Goal: Find specific page/section: Find specific page/section

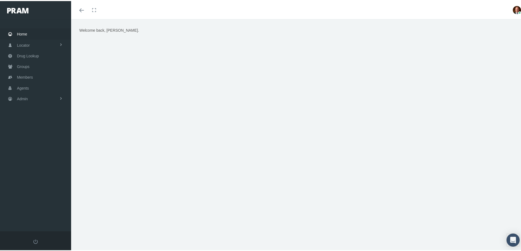
click at [25, 33] on span "Home" at bounding box center [22, 33] width 10 height 10
click at [18, 85] on span "Agents" at bounding box center [23, 87] width 12 height 10
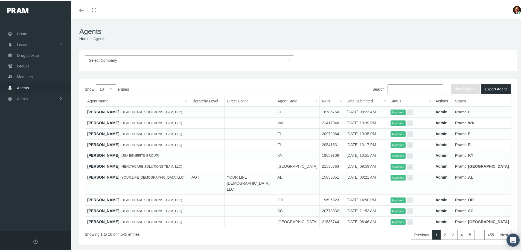
click at [134, 60] on span "Select Company" at bounding box center [188, 59] width 198 height 6
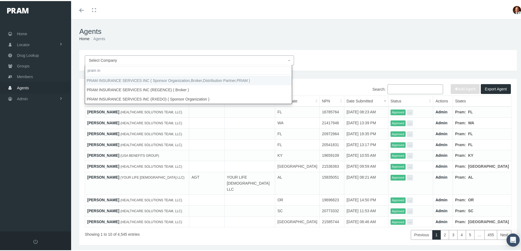
type input "pram in"
select select "53"
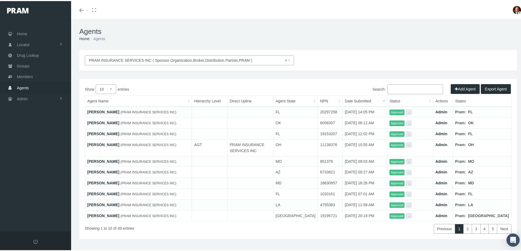
click at [111, 86] on select "10 25 50 100" at bounding box center [106, 88] width 21 height 10
select select "100"
click at [96, 83] on select "10 25 50 100" at bounding box center [106, 88] width 21 height 10
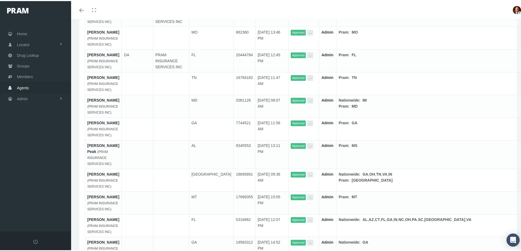
scroll to position [328, 0]
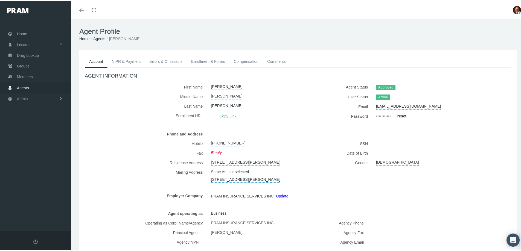
click at [133, 61] on link "NIPR & Payment" at bounding box center [126, 60] width 38 height 12
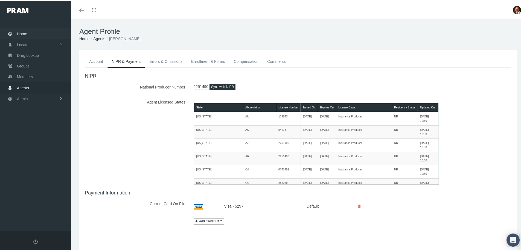
click at [22, 32] on span "Home" at bounding box center [22, 33] width 10 height 10
